Goal: Communication & Community: Answer question/provide support

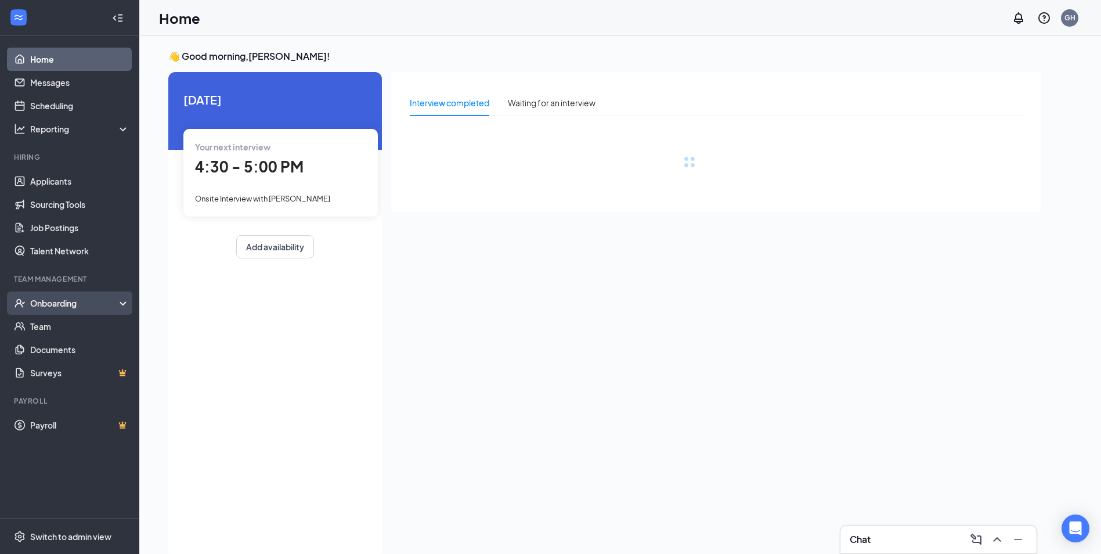
click at [82, 306] on div "Onboarding" at bounding box center [74, 303] width 89 height 12
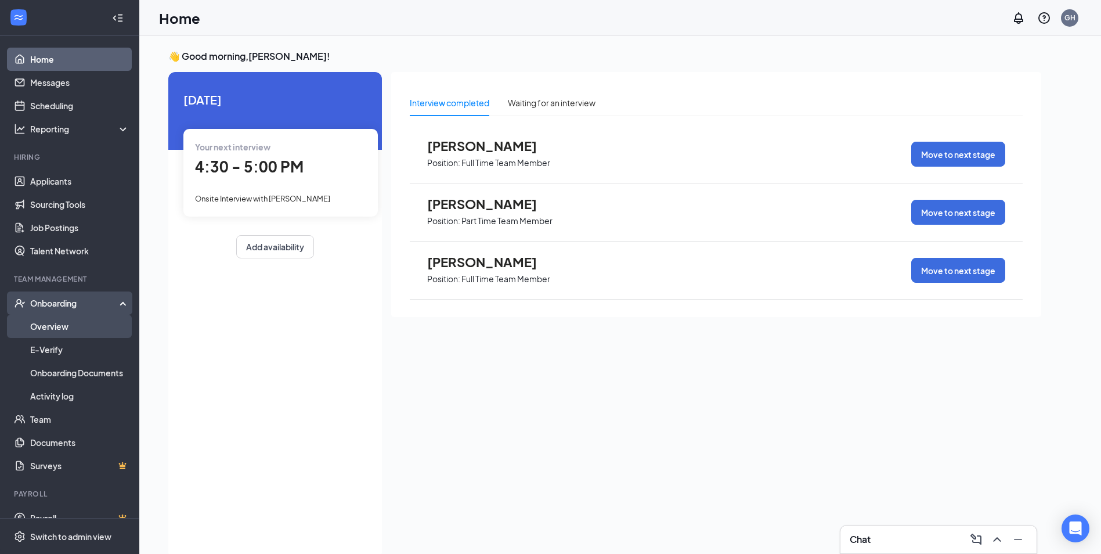
click at [77, 328] on link "Overview" at bounding box center [79, 325] width 99 height 23
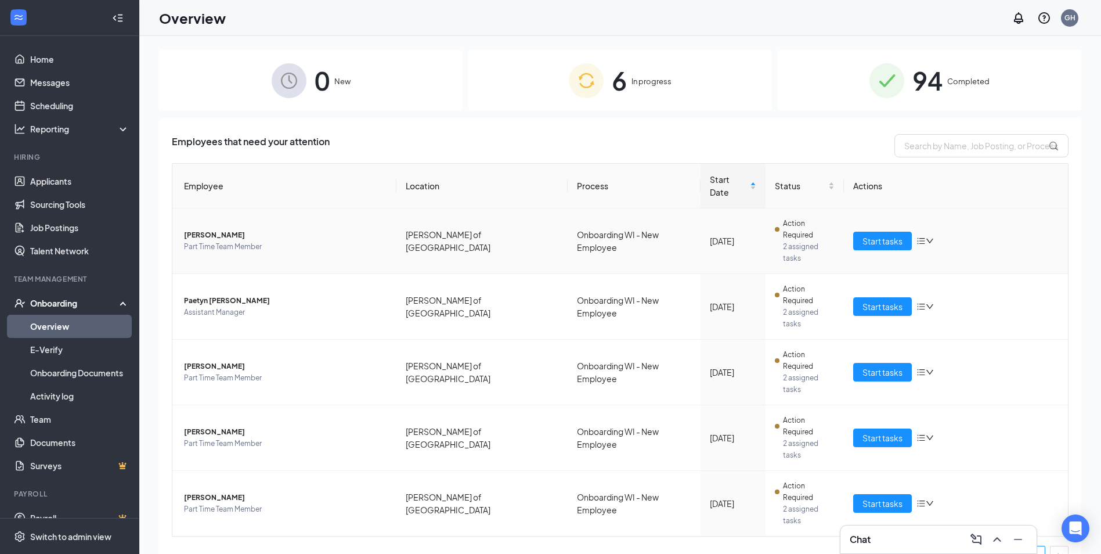
click at [208, 229] on span "[PERSON_NAME]" at bounding box center [285, 235] width 203 height 12
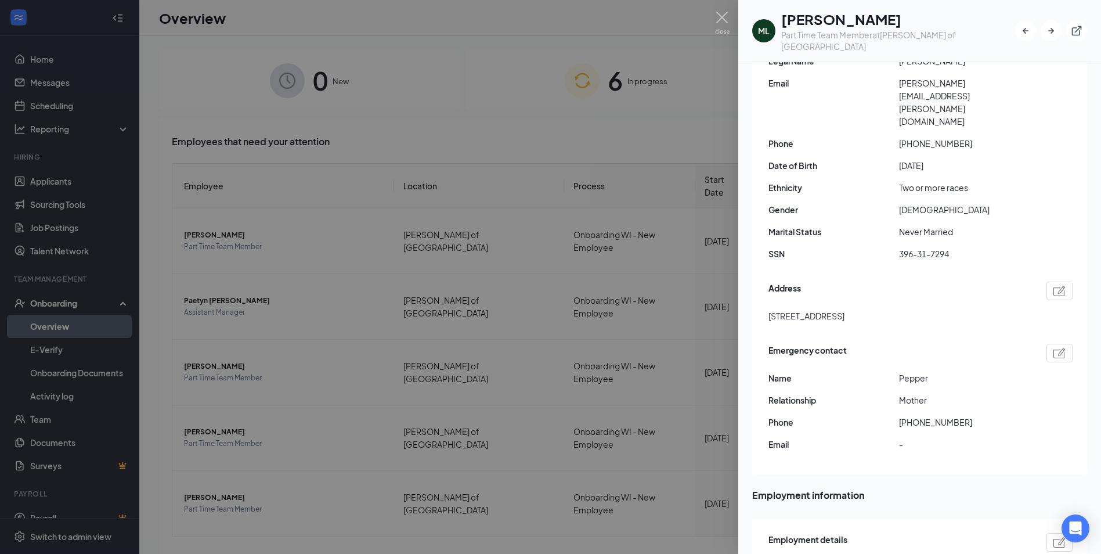
scroll to position [174, 0]
click at [401, 263] on div at bounding box center [550, 277] width 1101 height 554
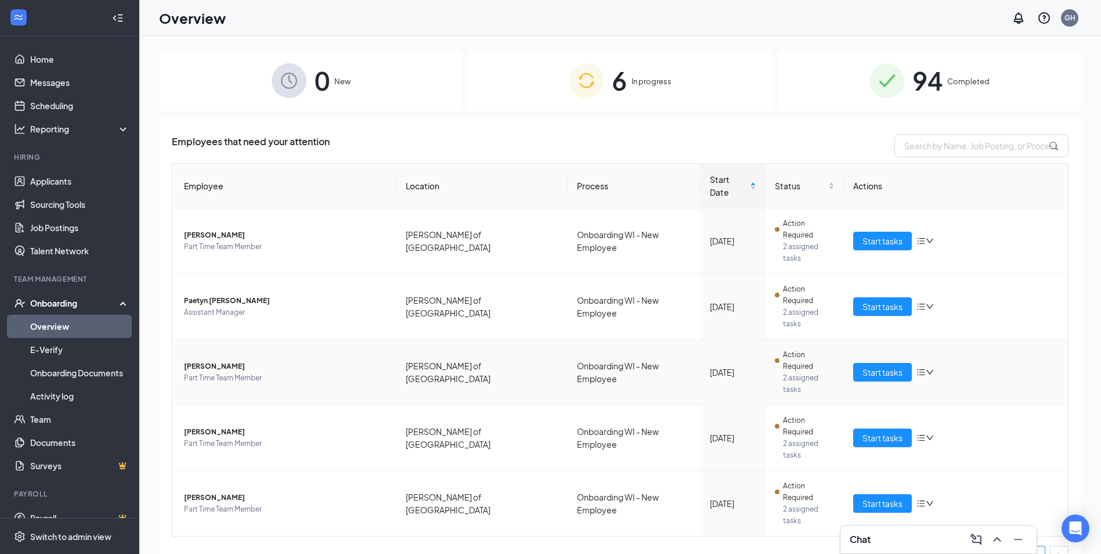
click at [231, 360] on span "[PERSON_NAME]" at bounding box center [285, 366] width 203 height 12
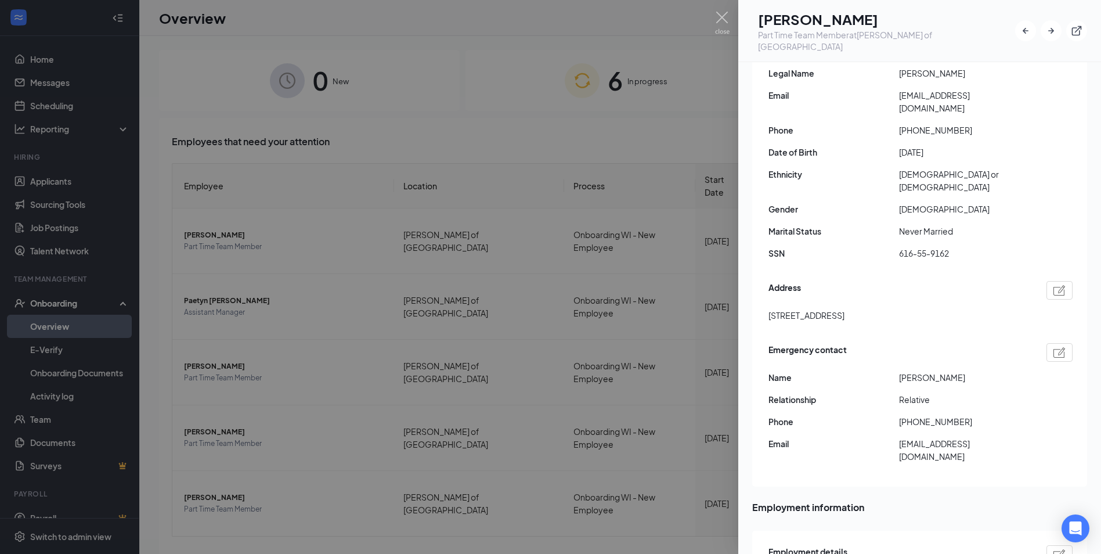
scroll to position [174, 0]
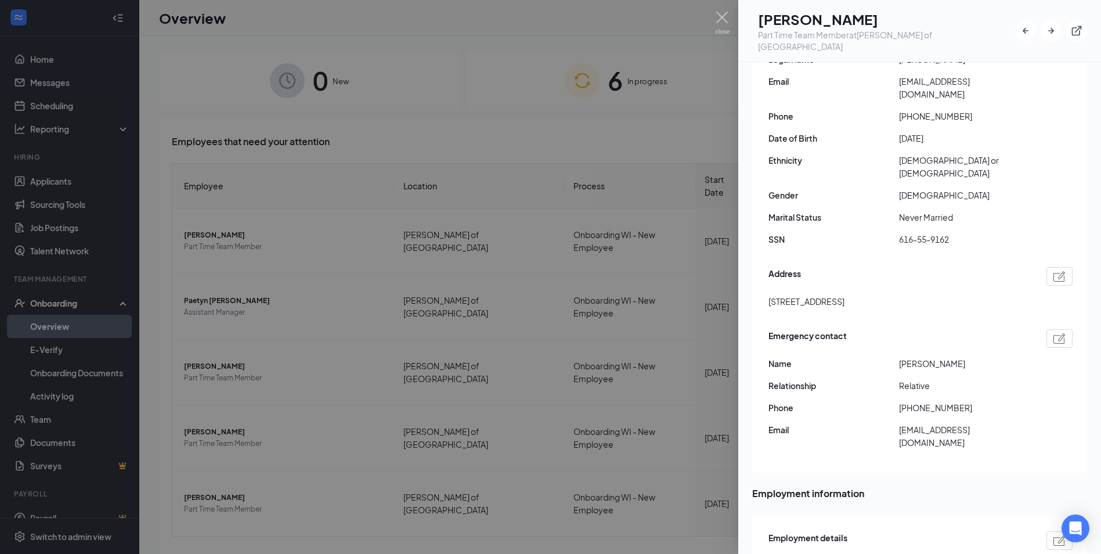
click at [442, 334] on div at bounding box center [550, 277] width 1101 height 554
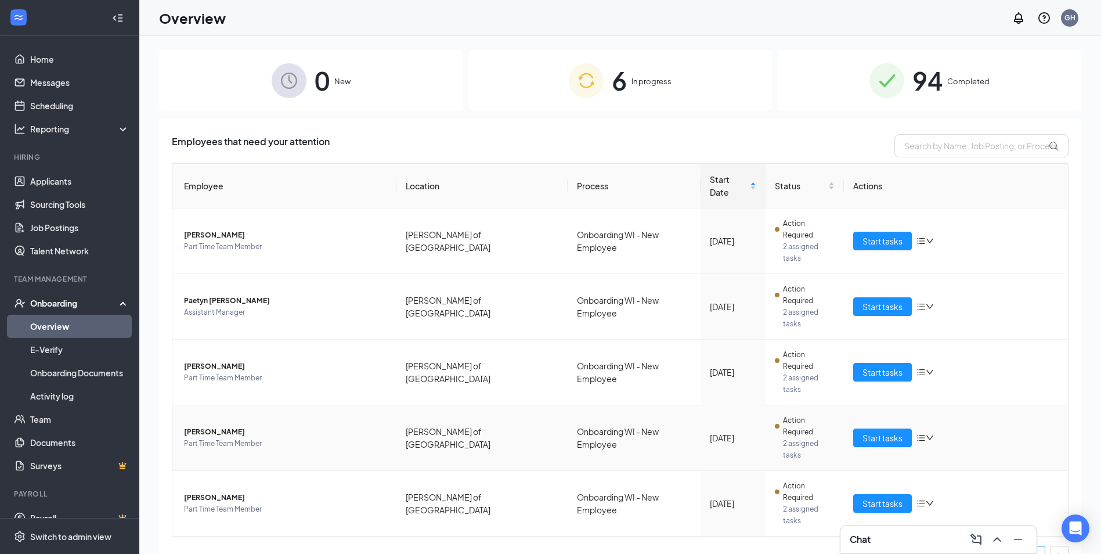
click at [183, 405] on td "[PERSON_NAME] Part Time Team Member" at bounding box center [284, 438] width 224 height 66
click at [193, 426] on span "[PERSON_NAME]" at bounding box center [285, 432] width 203 height 12
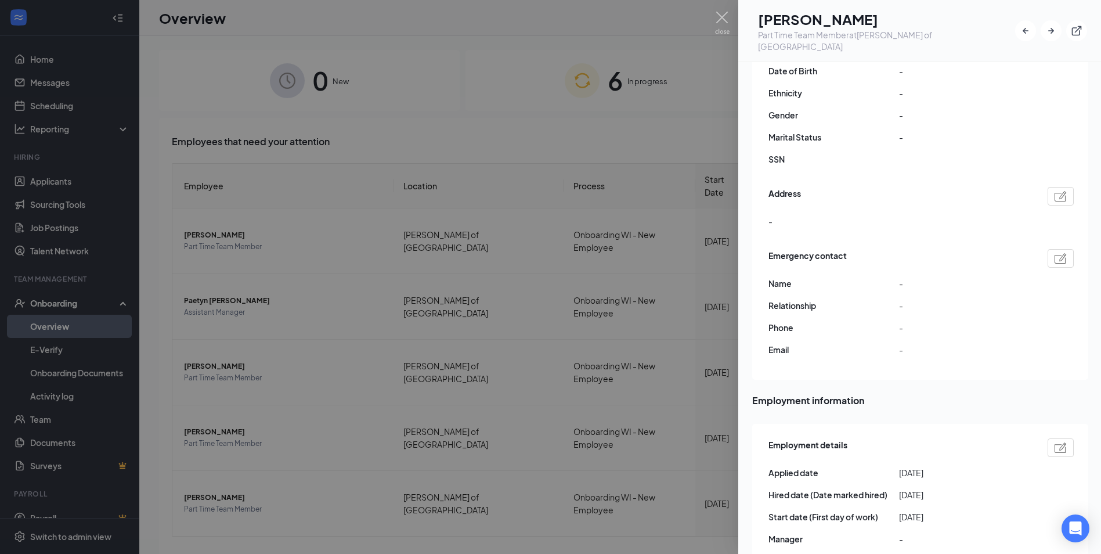
scroll to position [348, 0]
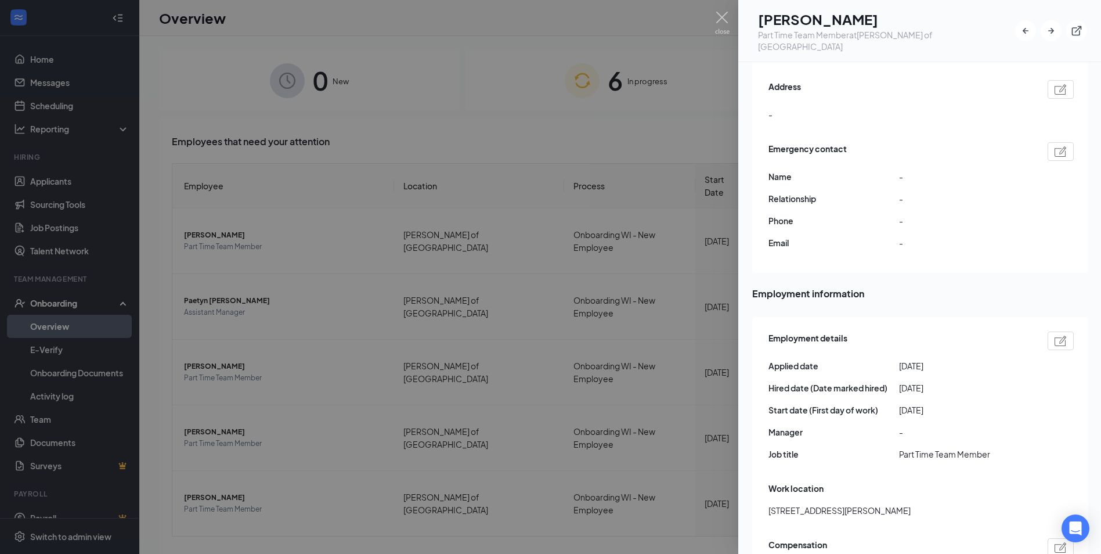
click at [335, 357] on div at bounding box center [550, 277] width 1101 height 554
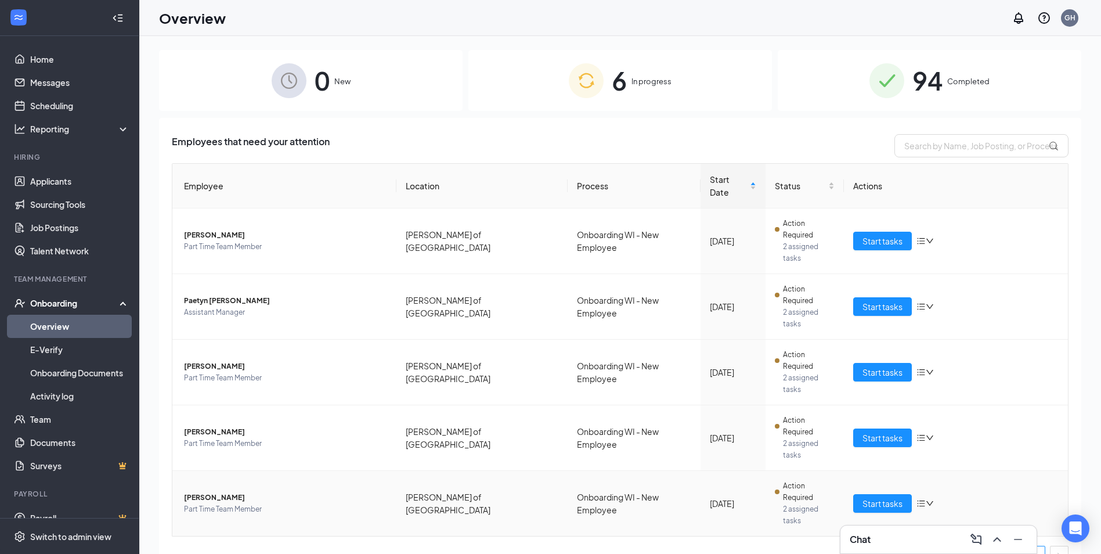
click at [226, 491] on span "[PERSON_NAME]" at bounding box center [285, 497] width 203 height 12
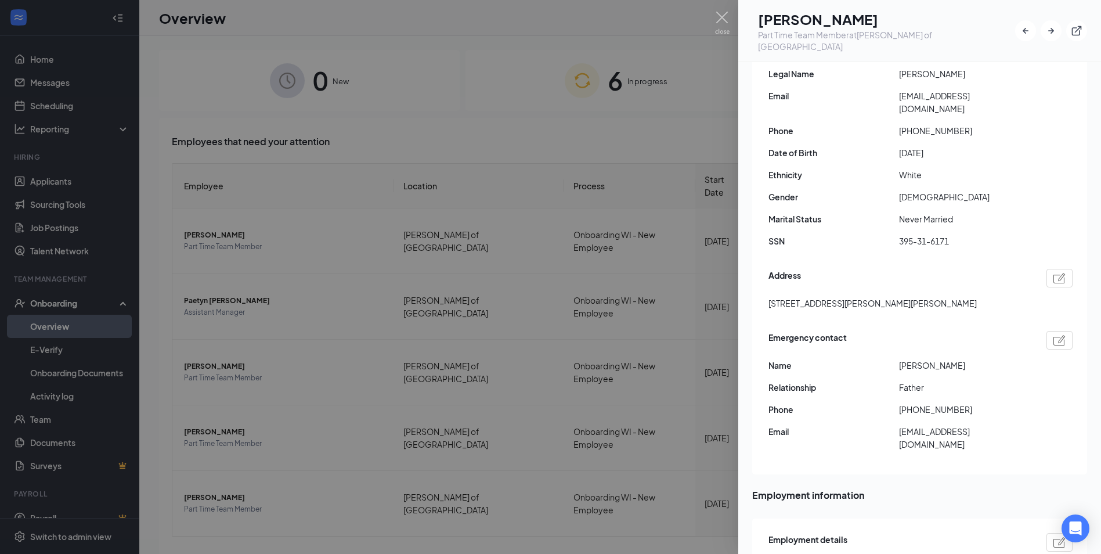
scroll to position [174, 0]
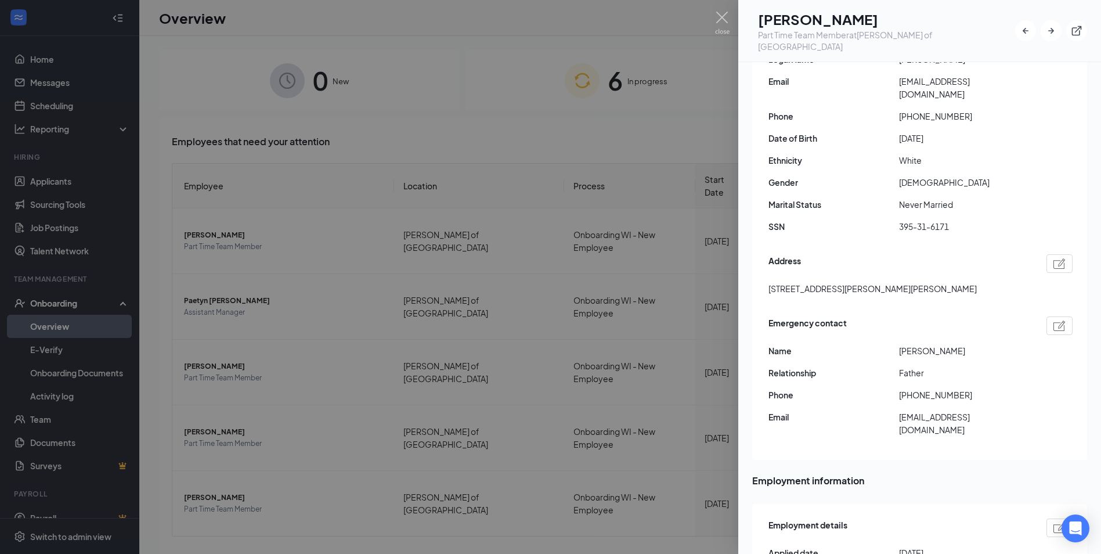
click at [494, 306] on div at bounding box center [550, 277] width 1101 height 554
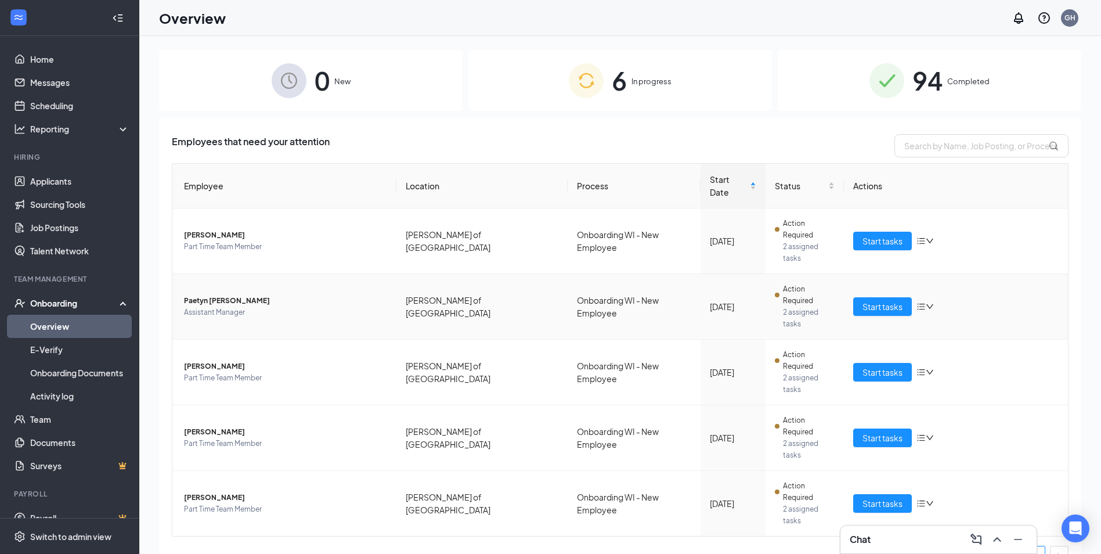
click at [206, 274] on td "[PERSON_NAME] Assistant Manager" at bounding box center [284, 307] width 224 height 66
click at [922, 544] on div "Chat" at bounding box center [938, 539] width 178 height 19
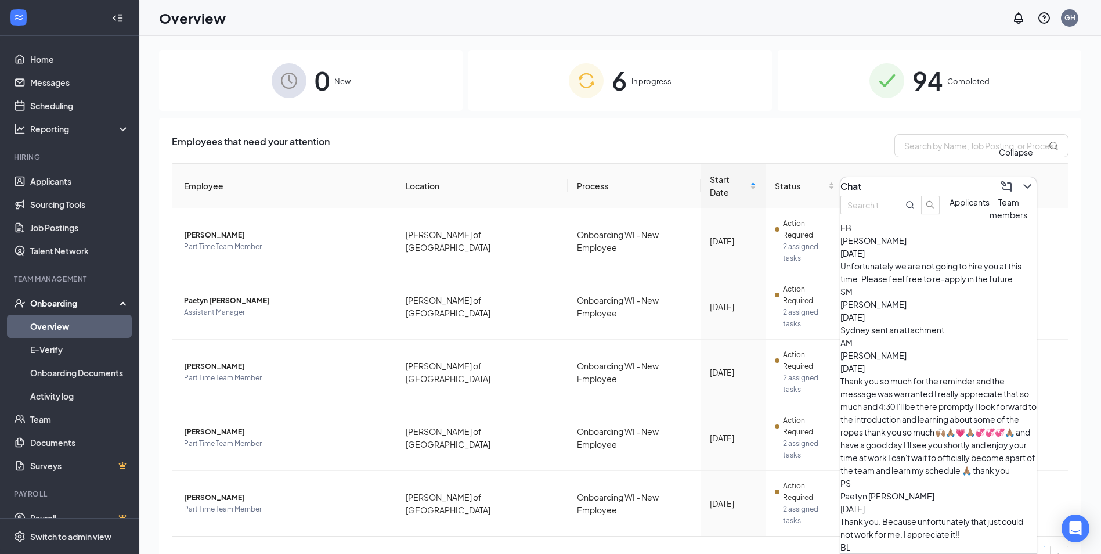
click at [1018, 189] on button at bounding box center [1027, 186] width 19 height 19
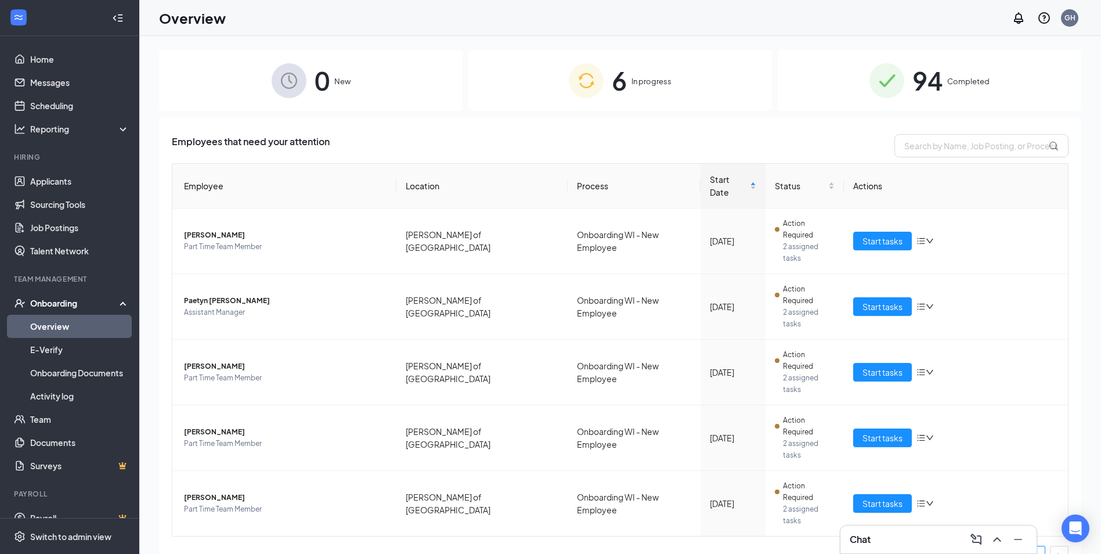
click at [882, 527] on div "Chat" at bounding box center [938, 539] width 196 height 28
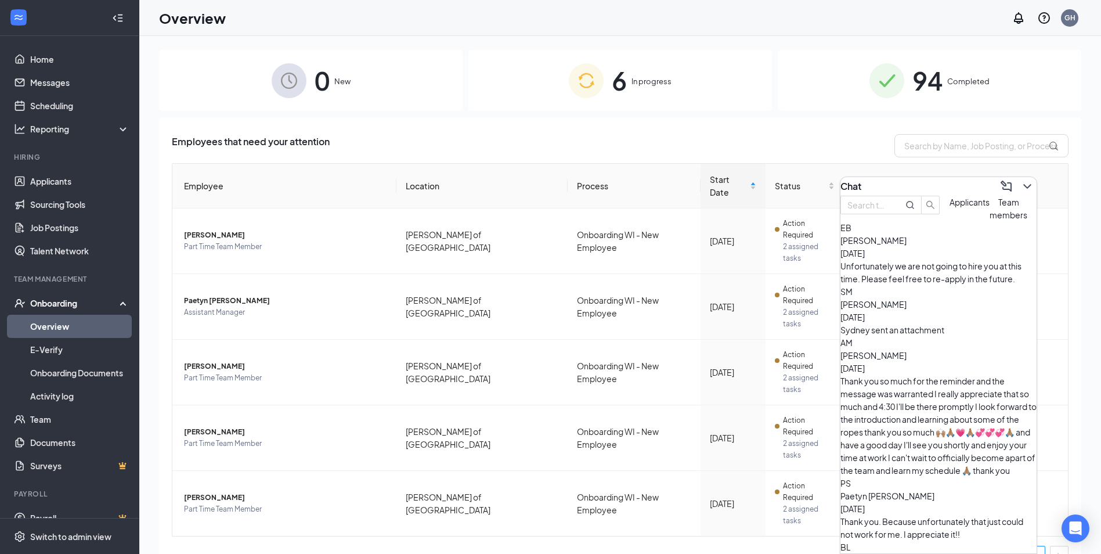
click at [903, 489] on div "Paetyn [PERSON_NAME] [DATE] Thank you. Because unfortunately that just could no…" at bounding box center [938, 514] width 196 height 51
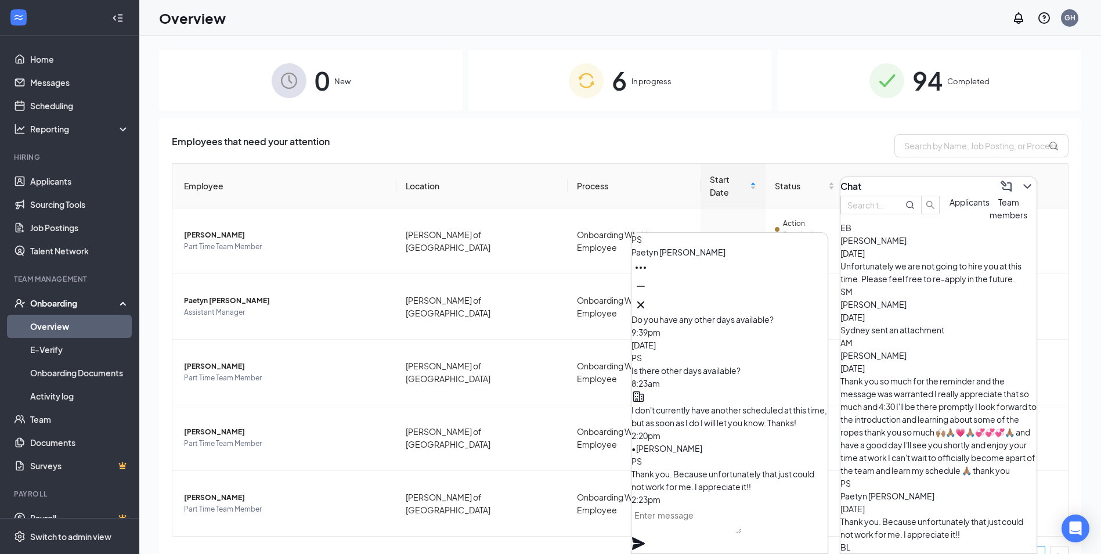
click at [728, 533] on textarea at bounding box center [686, 519] width 110 height 28
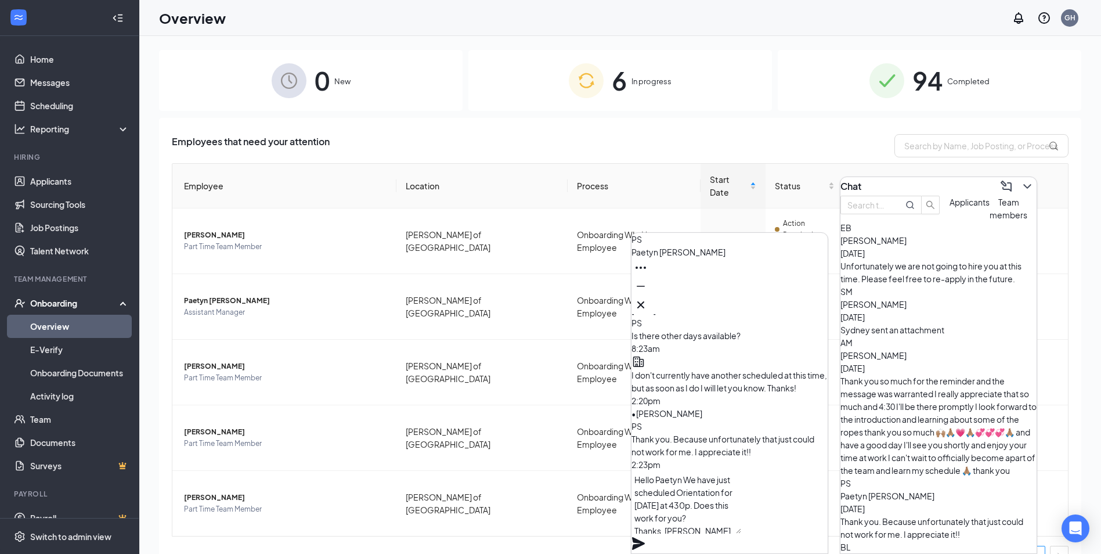
type textarea "Hello Paetyn We have just scheduled Orientation for [DATE] at 430p. Does this w…"
click at [645, 536] on icon "Plane" at bounding box center [638, 543] width 14 height 14
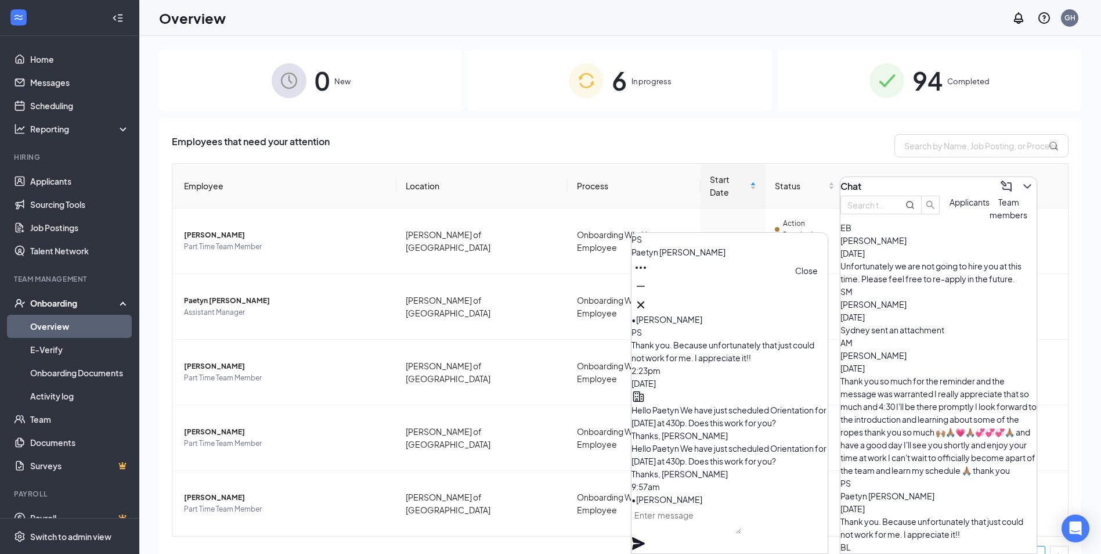
click at [647, 298] on icon "Cross" at bounding box center [641, 305] width 14 height 14
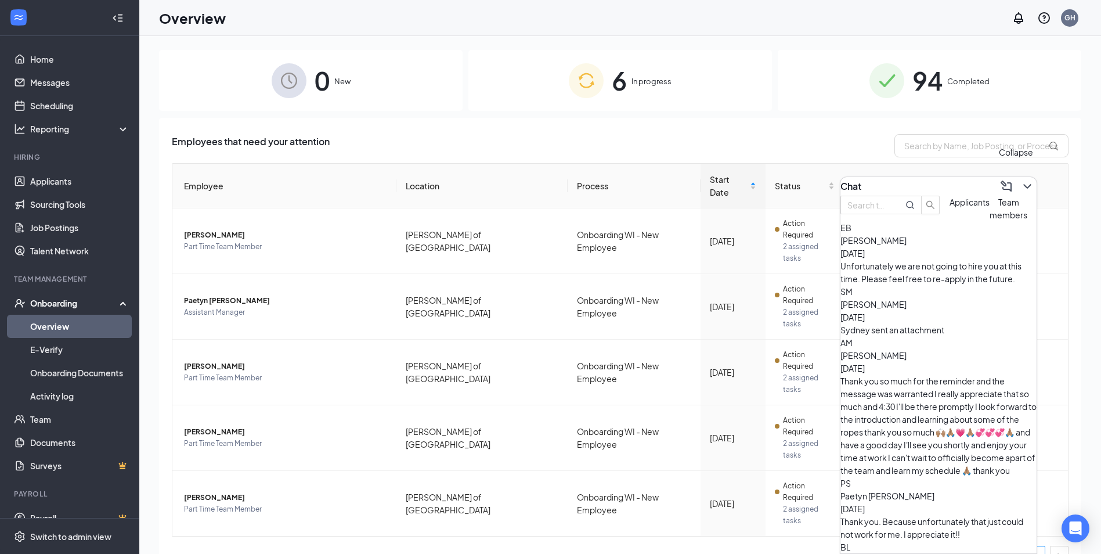
click at [1022, 182] on icon "ChevronDown" at bounding box center [1027, 186] width 14 height 14
